Goal: Transaction & Acquisition: Purchase product/service

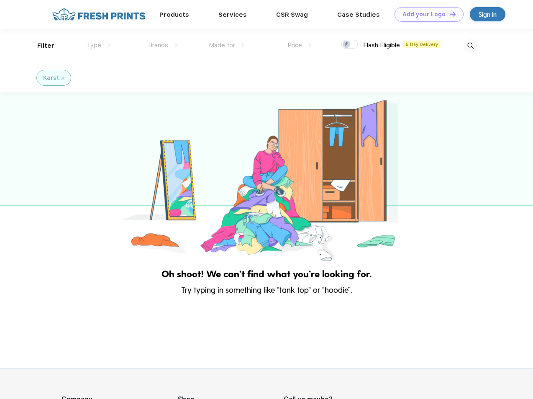
click at [426, 14] on link "Add your Logo Design Tool" at bounding box center [429, 14] width 69 height 15
click at [0, 0] on div "Design Tool" at bounding box center [0, 0] width 0 height 0
click at [449, 14] on link "Add your Logo Design Tool" at bounding box center [429, 14] width 69 height 15
click at [40, 46] on div "Filter" at bounding box center [45, 46] width 17 height 10
click at [99, 45] on span "Type" at bounding box center [94, 45] width 15 height 8
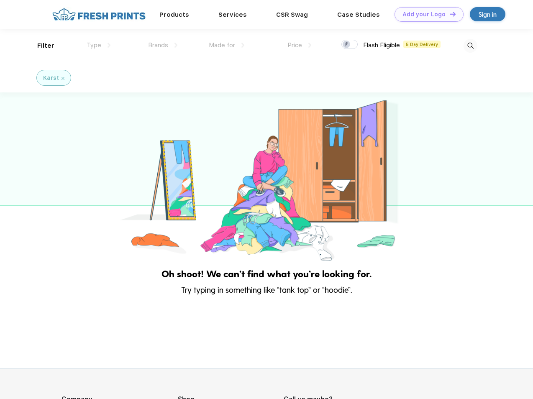
click at [163, 45] on span "Brands" at bounding box center [158, 45] width 20 height 8
click at [227, 45] on span "Made for" at bounding box center [222, 45] width 26 height 8
click at [300, 45] on span "Price" at bounding box center [294, 45] width 15 height 8
click at [350, 45] on div at bounding box center [349, 44] width 16 height 9
click at [347, 45] on input "checkbox" at bounding box center [343, 41] width 5 height 5
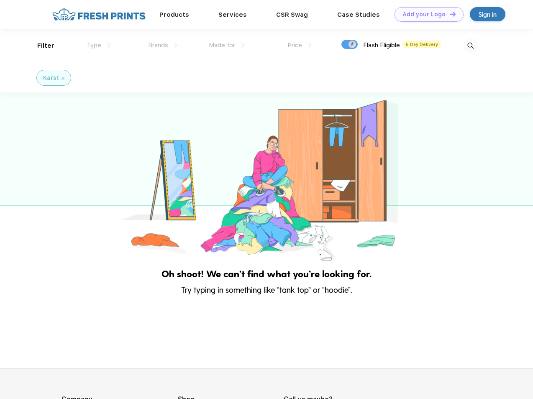
click at [470, 46] on img at bounding box center [471, 46] width 14 height 14
